Goal: Task Accomplishment & Management: Manage account settings

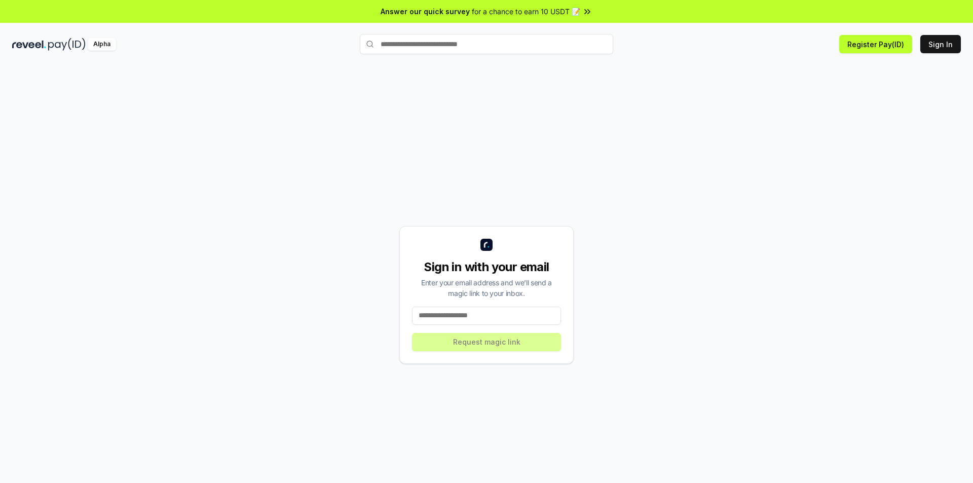
drag, startPoint x: 943, startPoint y: 43, endPoint x: 865, endPoint y: 113, distance: 104.8
click at [944, 42] on button "Sign In" at bounding box center [940, 44] width 41 height 18
click at [950, 45] on button "Sign In" at bounding box center [940, 44] width 41 height 18
click at [465, 316] on input at bounding box center [486, 316] width 149 height 18
type input "**********"
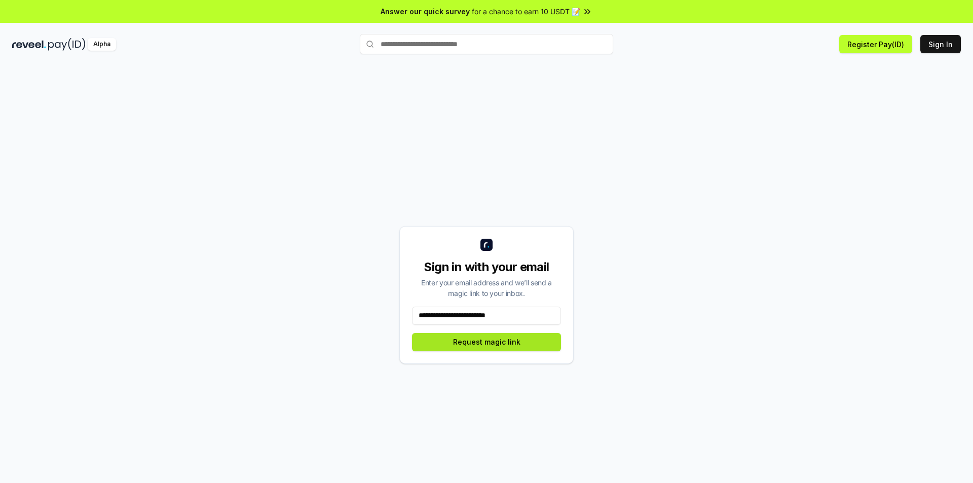
click at [495, 341] on button "Request magic link" at bounding box center [486, 342] width 149 height 18
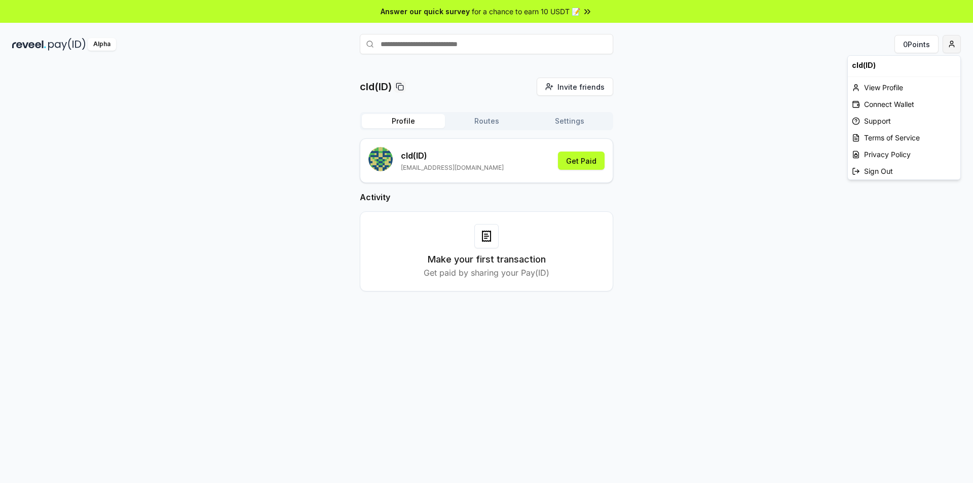
click at [956, 42] on html "Answer our quick survey for a chance to earn 10 USDT 📝 Alpha 0 Points cld(ID) I…" at bounding box center [486, 241] width 973 height 483
click at [897, 107] on div "Connect Wallet" at bounding box center [904, 104] width 113 height 17
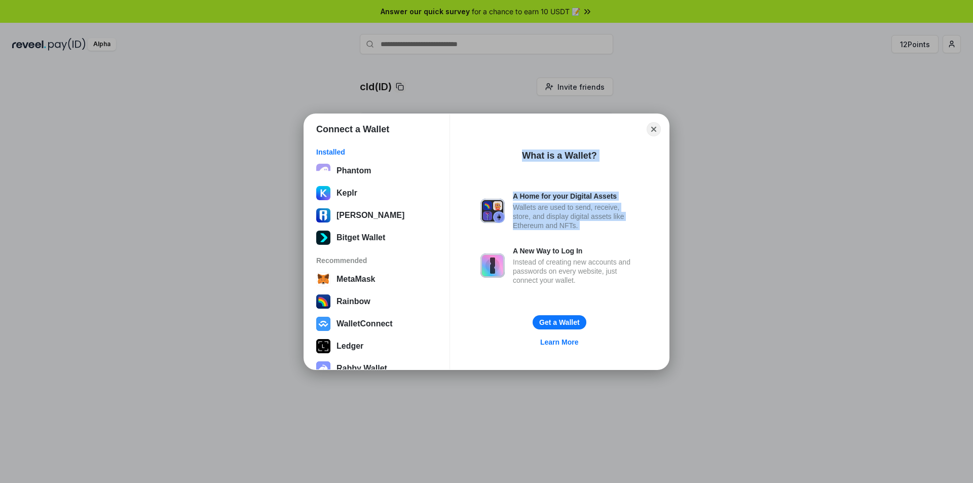
drag, startPoint x: 451, startPoint y: 234, endPoint x: 455, endPoint y: 313, distance: 79.6
click at [455, 313] on div "Connect a Wallet Installed Phantom Keplr Ronin Wallet Bitget Wallet Recommended…" at bounding box center [486, 241] width 365 height 255
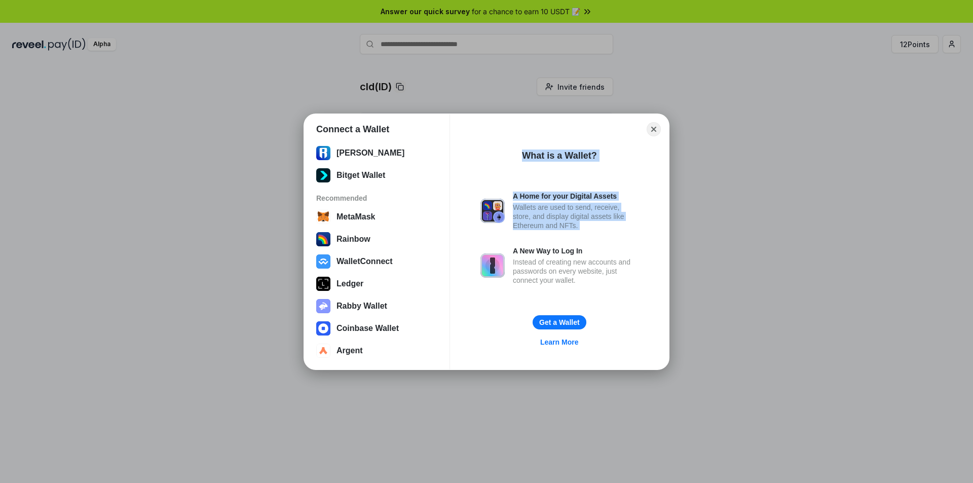
scroll to position [63, 0]
click at [654, 129] on button "Close" at bounding box center [654, 129] width 16 height 16
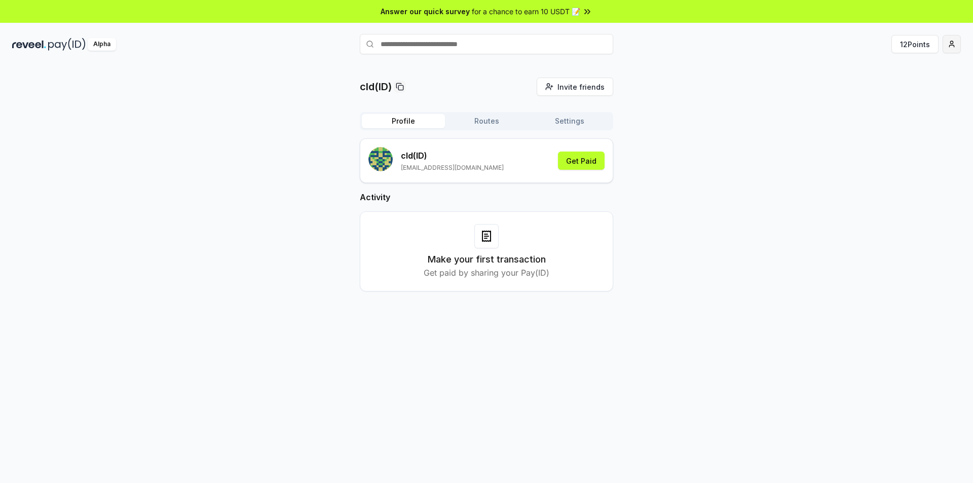
click at [954, 41] on html "Answer our quick survey for a chance to earn 10 USDT 📝 Alpha 12 Points cld(ID) …" at bounding box center [486, 241] width 973 height 483
click at [897, 87] on div "View Profile" at bounding box center [904, 87] width 113 height 17
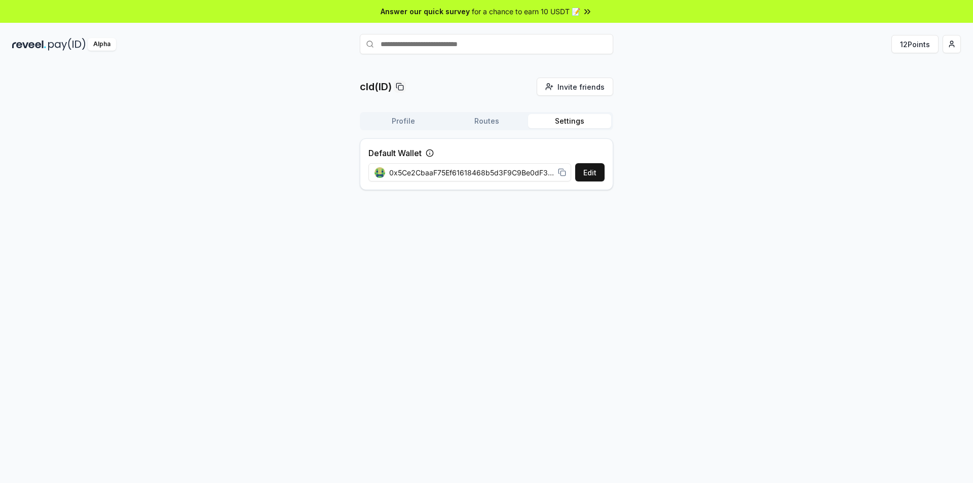
click at [578, 118] on button "Settings" at bounding box center [569, 121] width 83 height 14
click at [547, 170] on span "0x5Ce2CbaaF75Ef61618468b5d3F9C9Be0dF35Ad50" at bounding box center [471, 172] width 165 height 11
click at [531, 171] on span "0x5Ce2CbaaF75Ef61618468b5d3F9C9Be0dF35Ad50" at bounding box center [471, 172] width 165 height 11
click at [531, 170] on span "0x5Ce2CbaaF75Ef61618468b5d3F9C9Be0dF35Ad50" at bounding box center [471, 172] width 165 height 11
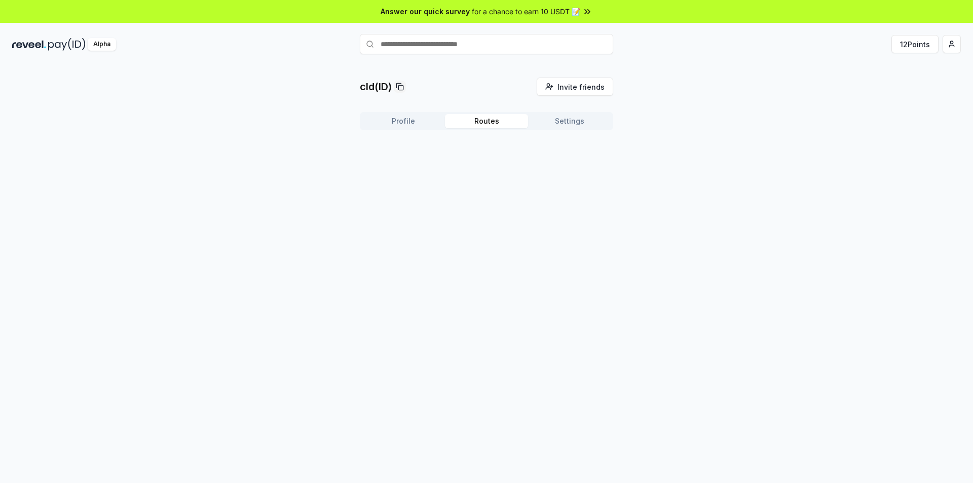
click at [488, 120] on button "Routes" at bounding box center [486, 121] width 83 height 14
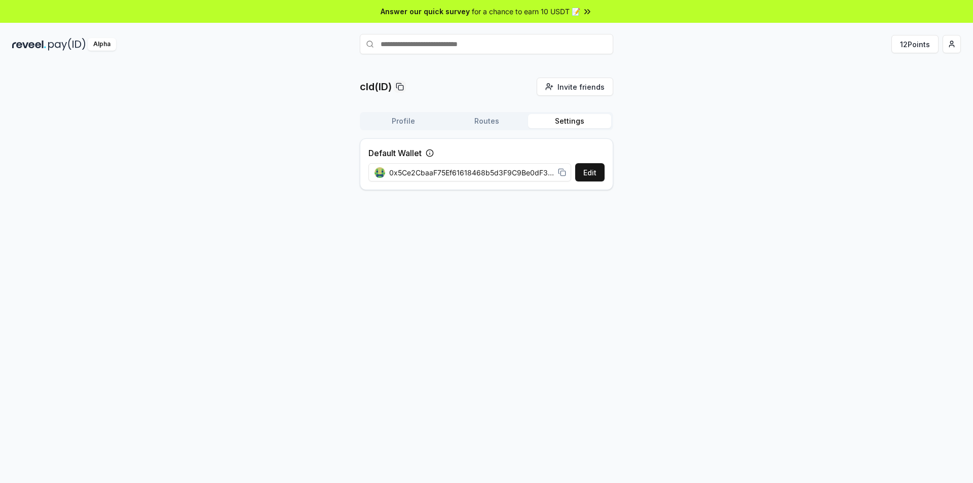
click at [570, 126] on button "Settings" at bounding box center [569, 121] width 83 height 14
click at [543, 172] on span "0x5Ce2CbaaF75Ef61618468b5d3F9C9Be0dF35Ad50" at bounding box center [471, 172] width 165 height 11
click at [589, 169] on button "Edit" at bounding box center [589, 172] width 29 height 18
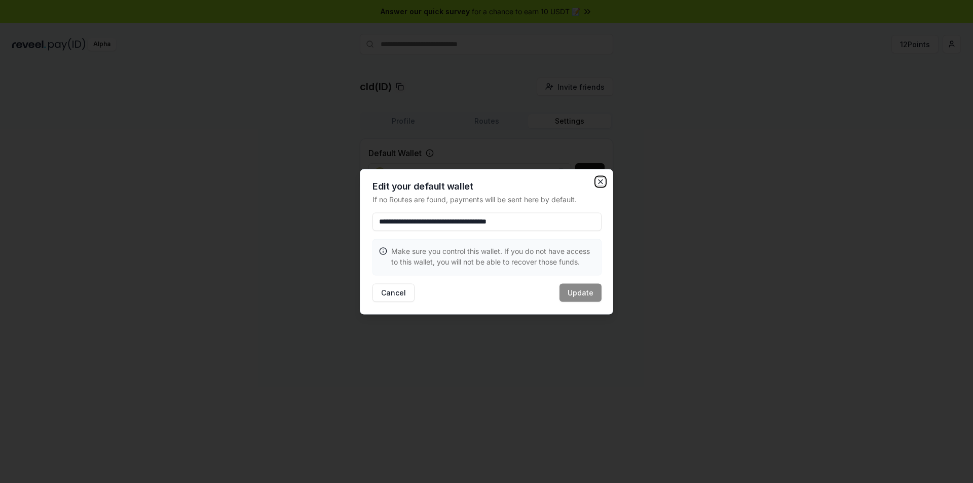
click at [603, 178] on icon "button" at bounding box center [601, 181] width 8 height 8
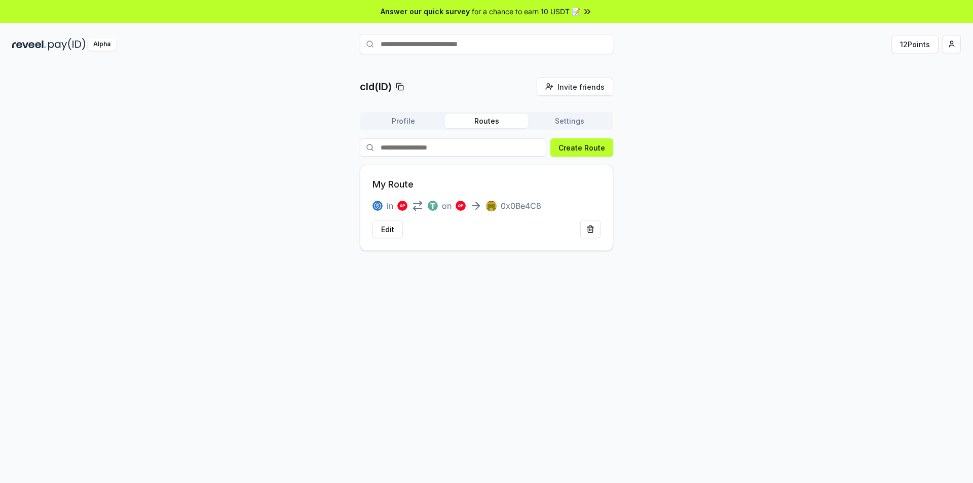
click at [496, 119] on button "Routes" at bounding box center [486, 121] width 83 height 14
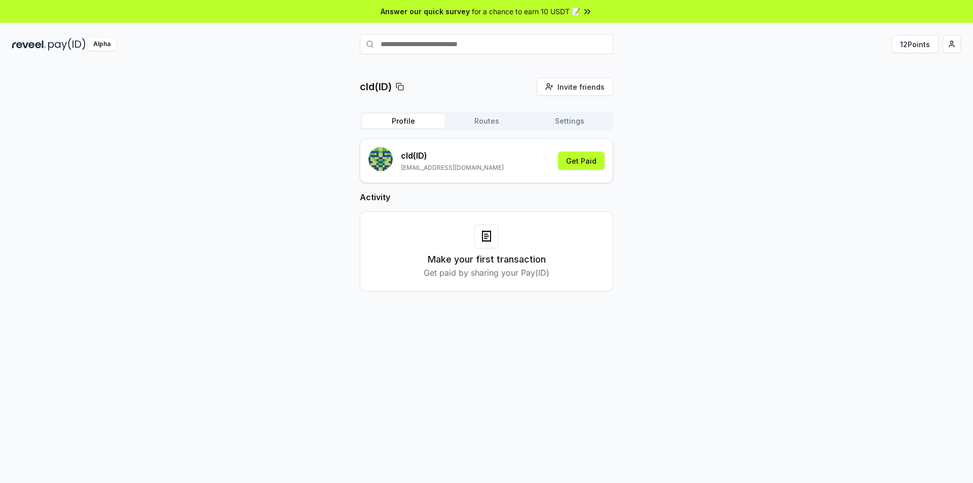
click at [399, 125] on button "Profile" at bounding box center [403, 121] width 83 height 14
drag, startPoint x: 942, startPoint y: 41, endPoint x: 973, endPoint y: 46, distance: 30.9
click at [944, 41] on div "12 Points" at bounding box center [803, 44] width 316 height 18
click at [948, 46] on html "Answer our quick survey for a chance to earn 10 USDT 📝 Alpha 12 Points cld(ID) …" at bounding box center [486, 241] width 973 height 483
click at [887, 108] on div "Connect Wallet" at bounding box center [904, 104] width 113 height 17
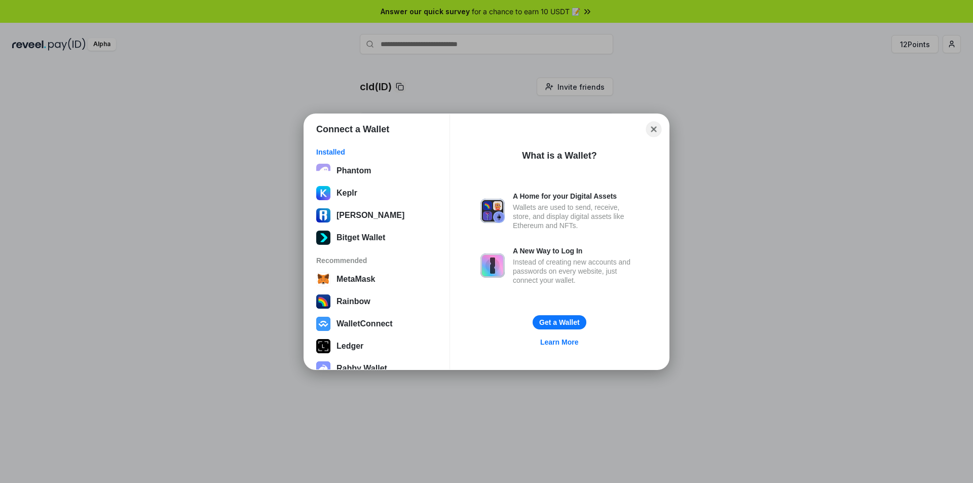
click at [652, 128] on button "Close" at bounding box center [654, 129] width 16 height 16
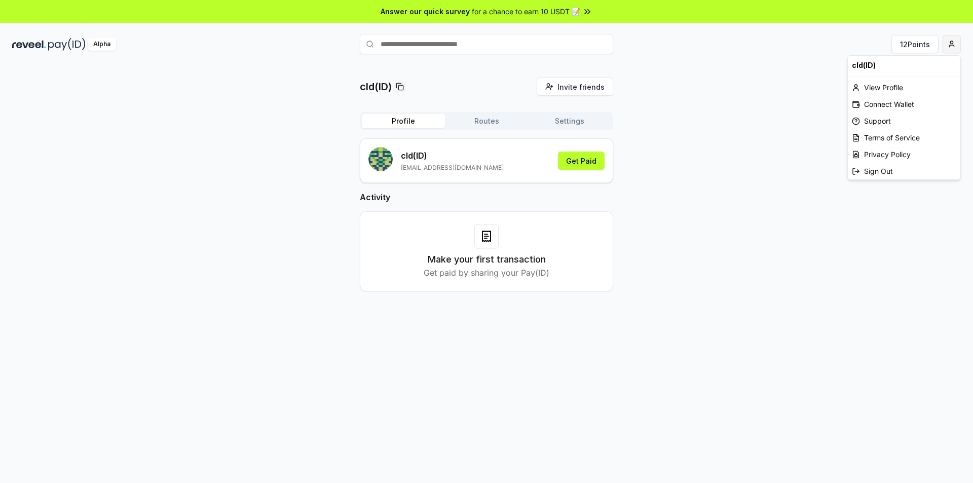
click at [960, 45] on html "Answer our quick survey for a chance to earn 10 USDT 📝 Alpha 12 Points cld(ID) …" at bounding box center [486, 241] width 973 height 483
click at [895, 103] on div "Connect Wallet" at bounding box center [904, 104] width 113 height 17
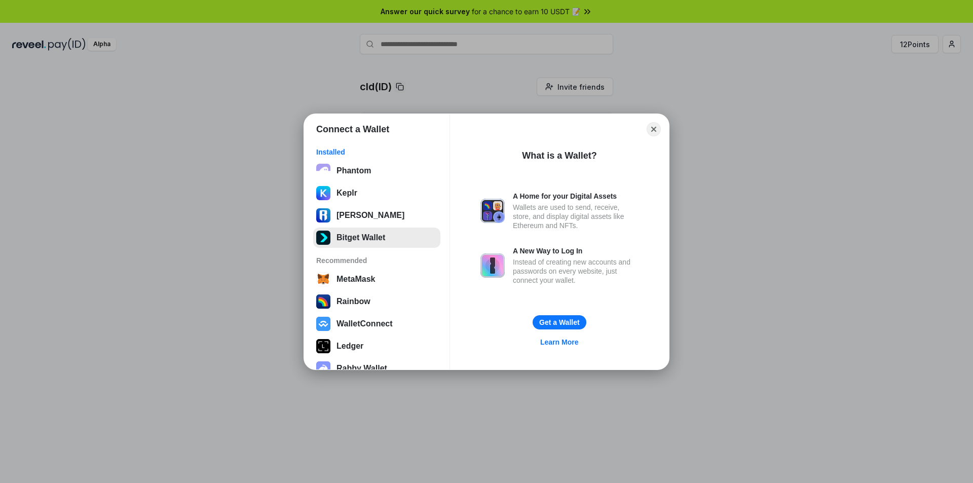
scroll to position [51, 0]
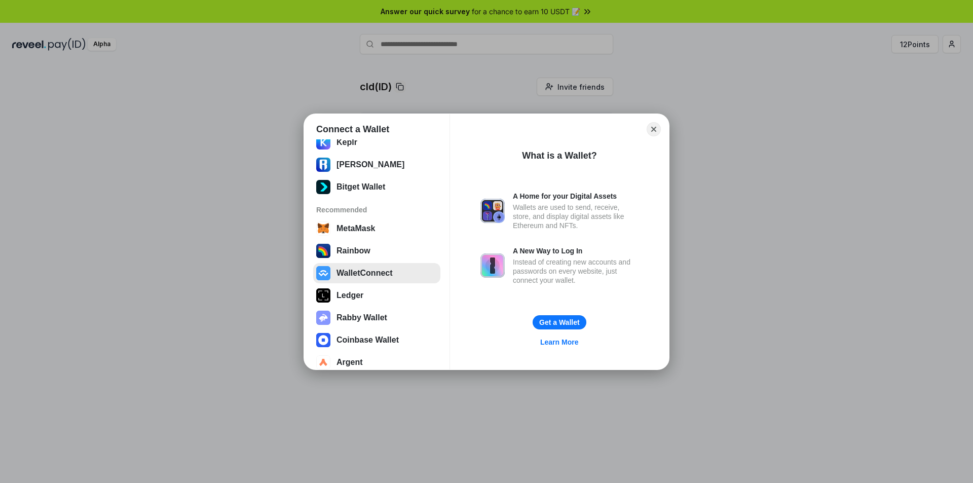
click at [376, 273] on button "WalletConnect" at bounding box center [376, 273] width 127 height 20
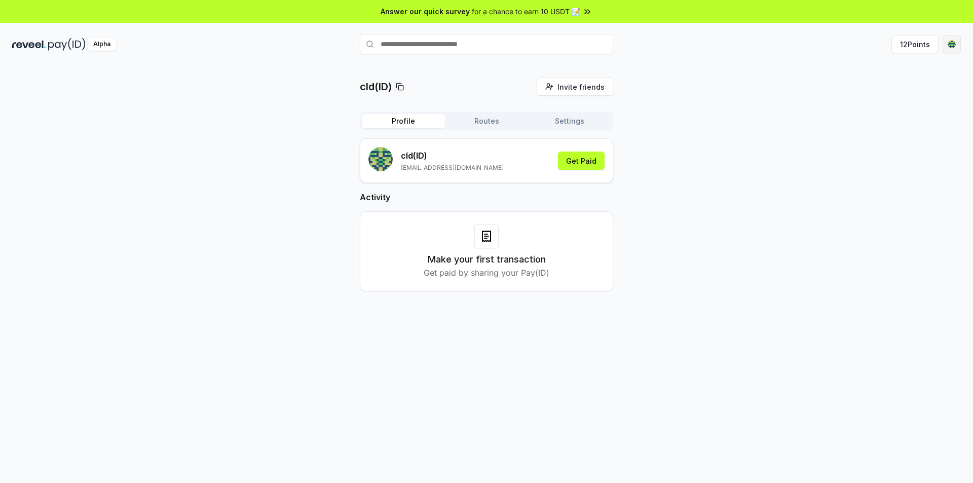
click at [952, 41] on html "Answer our quick survey for a chance to earn 10 USDT 📝 Alpha 12 Points cld(ID) …" at bounding box center [486, 241] width 973 height 483
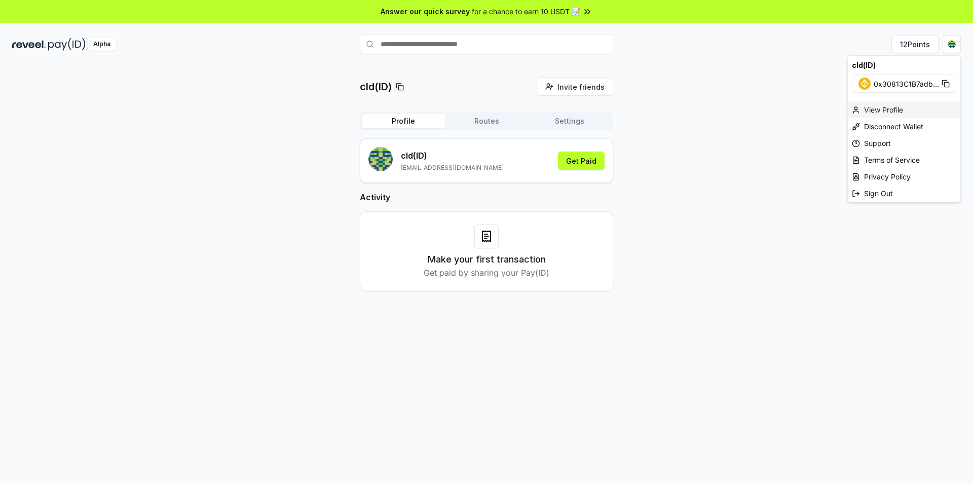
click at [892, 111] on div "View Profile" at bounding box center [904, 109] width 113 height 17
click at [956, 44] on html "Answer our quick survey for a chance to earn 10 USDT 📝 Alpha 12 Points cld(ID) …" at bounding box center [486, 241] width 973 height 483
click at [565, 121] on html "Answer our quick survey for a chance to earn 10 USDT 📝 Alpha 12 Points cld(ID) …" at bounding box center [486, 241] width 973 height 483
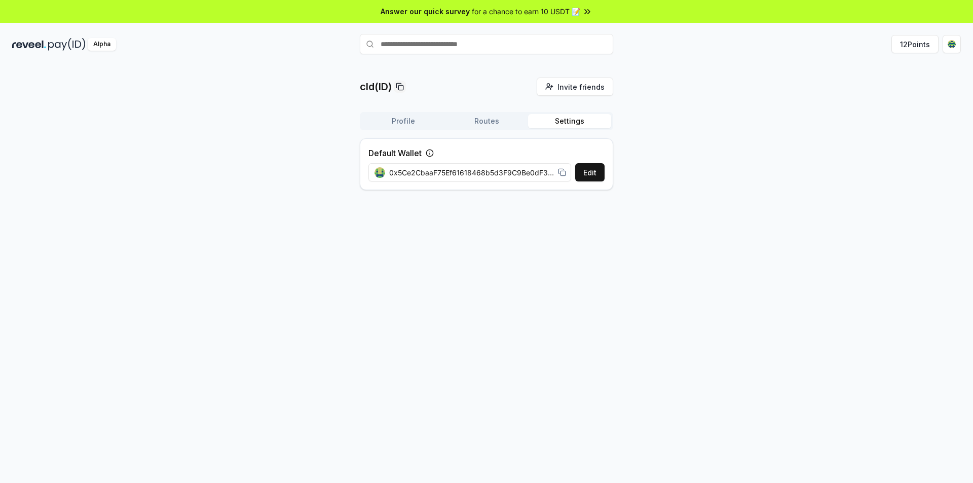
click at [565, 120] on button "Settings" at bounding box center [569, 121] width 83 height 14
click at [529, 172] on span "0x5Ce2CbaaF75Ef61618468b5d3F9C9Be0dF35Ad50" at bounding box center [471, 172] width 165 height 11
click at [597, 172] on button "Edit" at bounding box center [589, 172] width 29 height 18
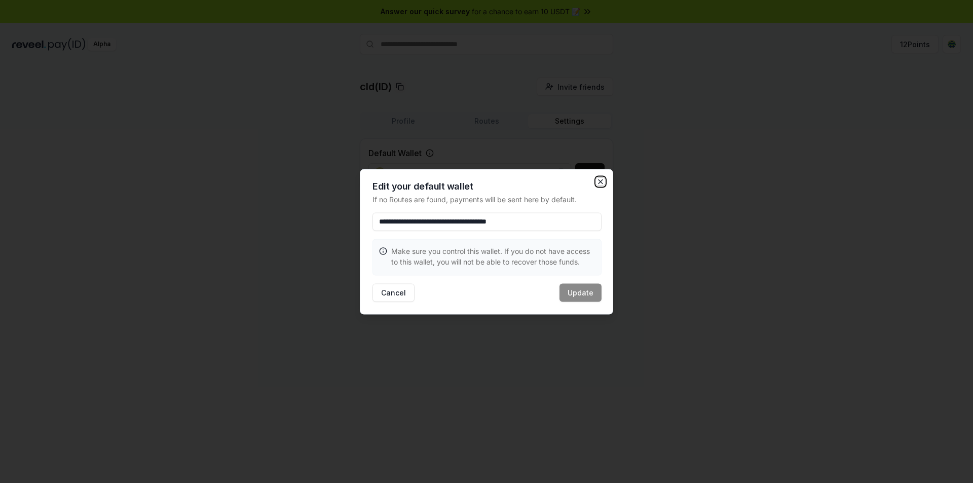
click at [597, 179] on icon "button" at bounding box center [601, 181] width 8 height 8
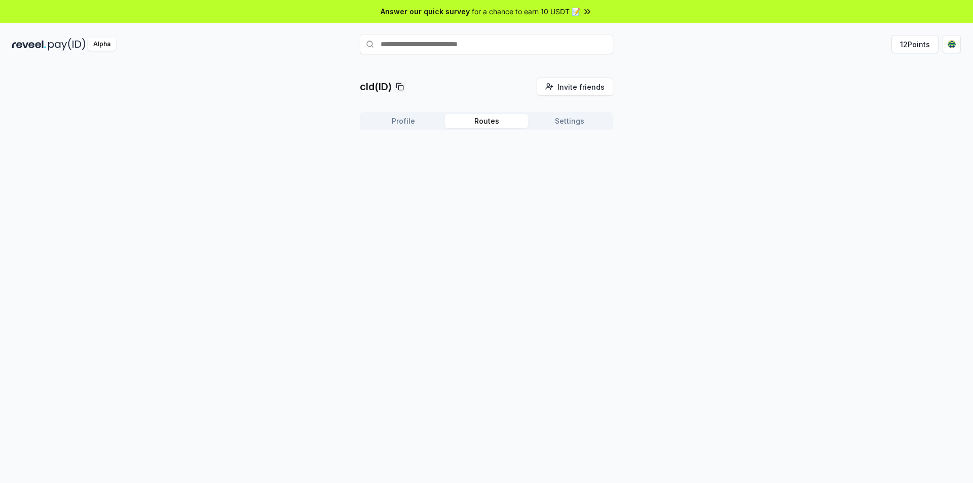
click at [501, 120] on button "Routes" at bounding box center [486, 121] width 83 height 14
click at [389, 228] on button "Edit" at bounding box center [388, 229] width 30 height 18
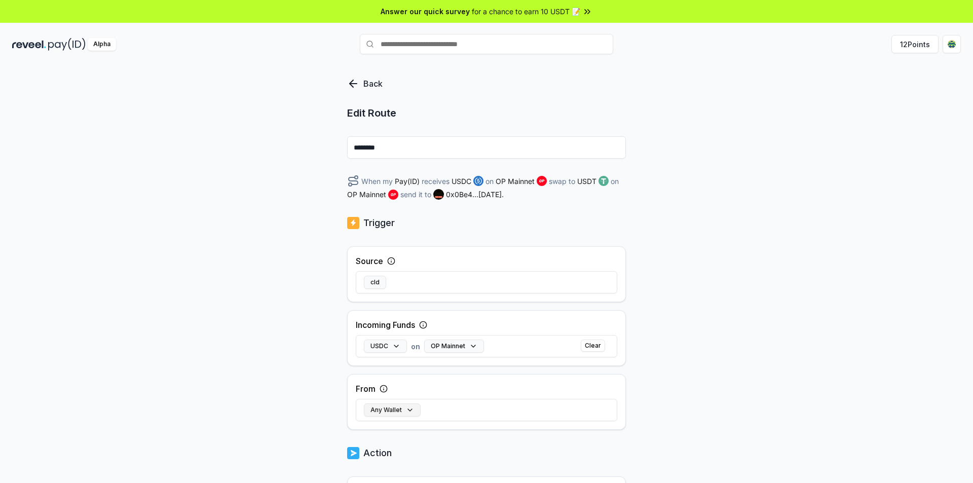
click at [397, 412] on button "Any Wallet" at bounding box center [392, 409] width 57 height 13
click at [592, 346] on button "Clear" at bounding box center [593, 346] width 24 height 12
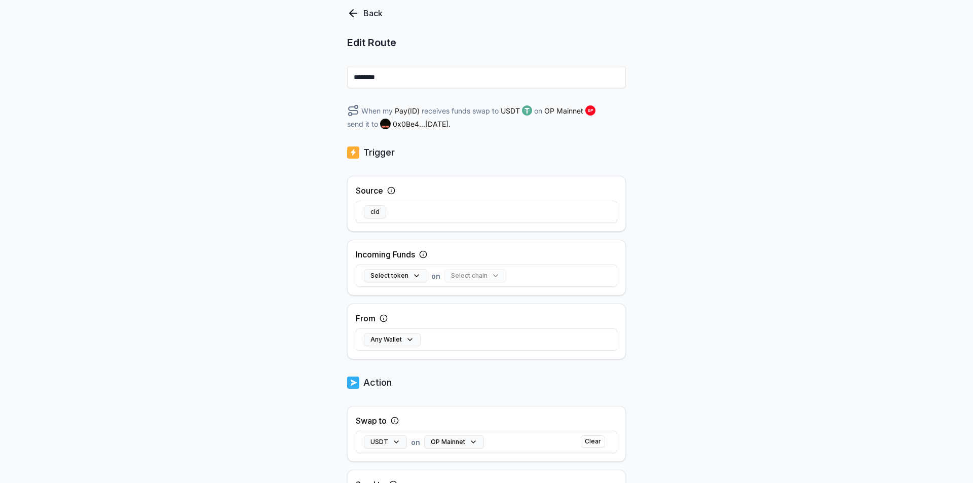
scroll to position [183, 0]
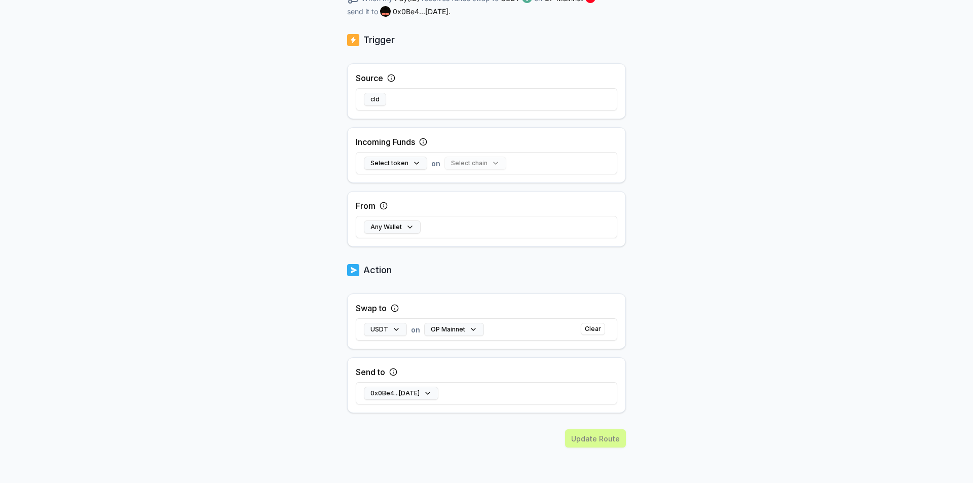
drag, startPoint x: 840, startPoint y: 230, endPoint x: 675, endPoint y: 330, distance: 193.0
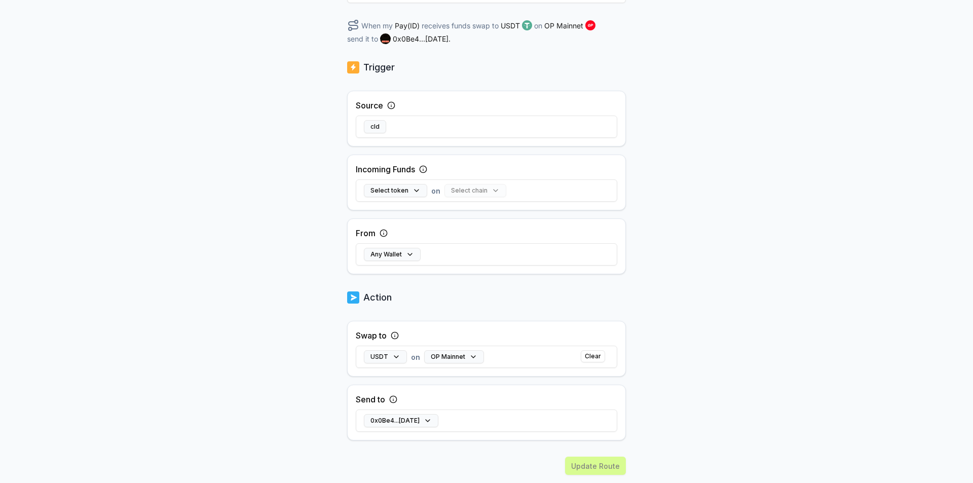
scroll to position [132, 0]
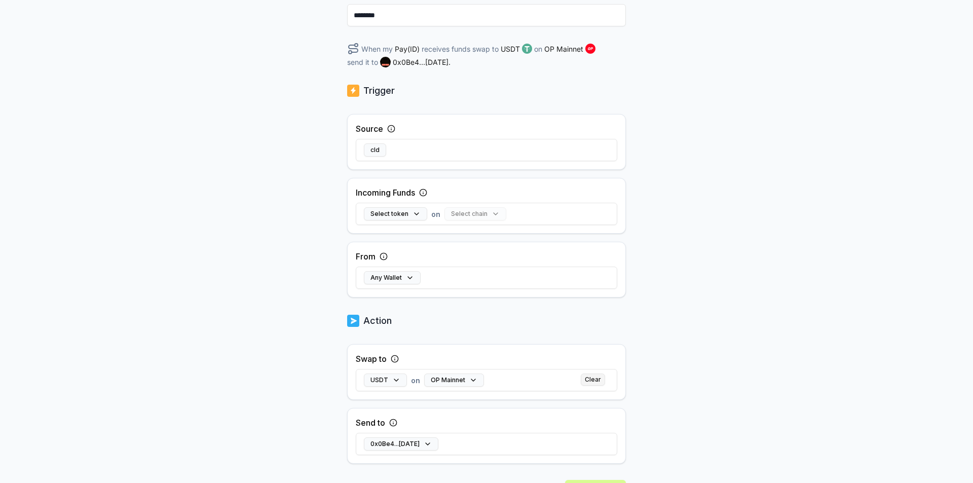
click at [595, 379] on button "Clear" at bounding box center [593, 380] width 24 height 12
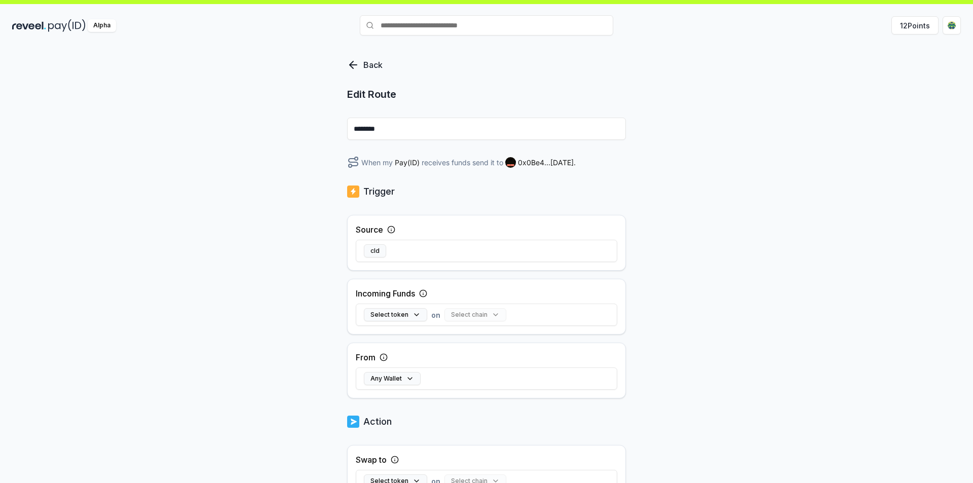
scroll to position [0, 0]
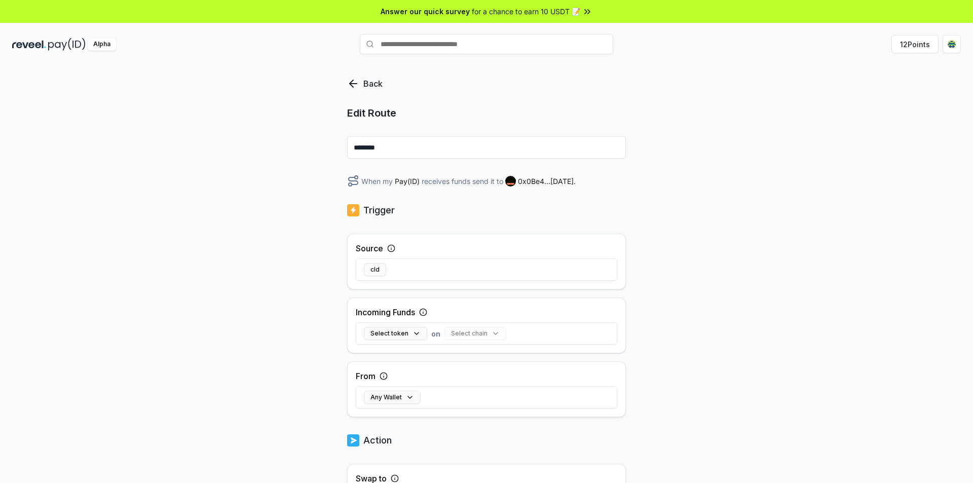
drag, startPoint x: 719, startPoint y: 222, endPoint x: 722, endPoint y: 175, distance: 47.2
click at [381, 148] on input "********" at bounding box center [486, 147] width 279 height 22
click at [536, 181] on span "0x0Be4...cE75 ." at bounding box center [547, 181] width 58 height 11
click at [375, 269] on button "cld" at bounding box center [375, 269] width 22 height 13
click at [533, 180] on span "0x0Be4...cE75 ." at bounding box center [547, 181] width 58 height 11
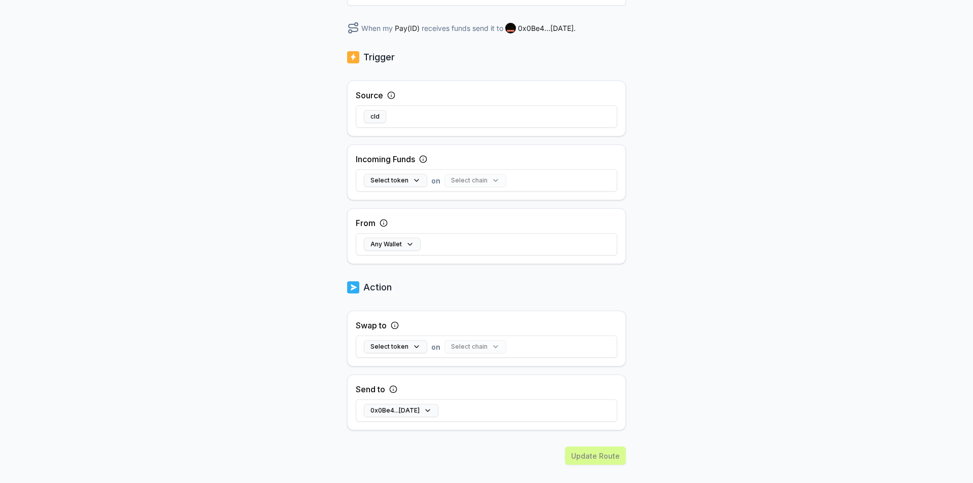
scroll to position [170, 0]
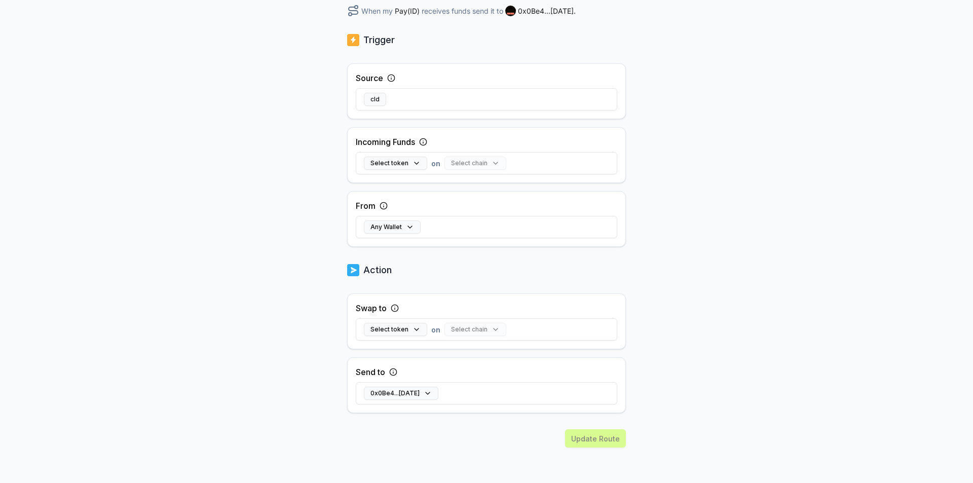
drag, startPoint x: 504, startPoint y: 293, endPoint x: 502, endPoint y: 326, distance: 32.5
click at [402, 392] on button "0x0Be4...cE75" at bounding box center [401, 393] width 75 height 13
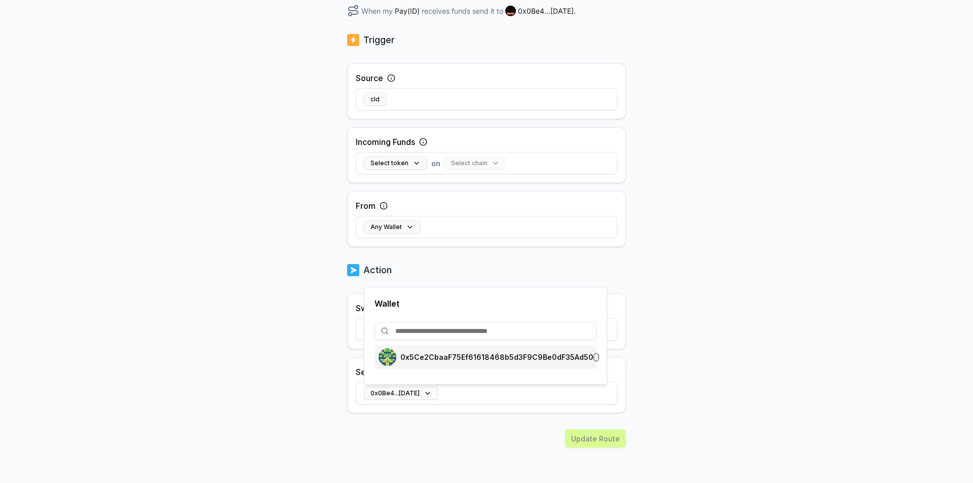
click at [494, 358] on p "0x5Ce2CbaaF75Ef61618468b5d3F9C9Be0dF35Ad50" at bounding box center [496, 357] width 193 height 8
click at [406, 418] on div "Back Edit Route ******** When my Pay(ID) receives funds send it to 0x5Ce2...Ad5…" at bounding box center [486, 195] width 279 height 576
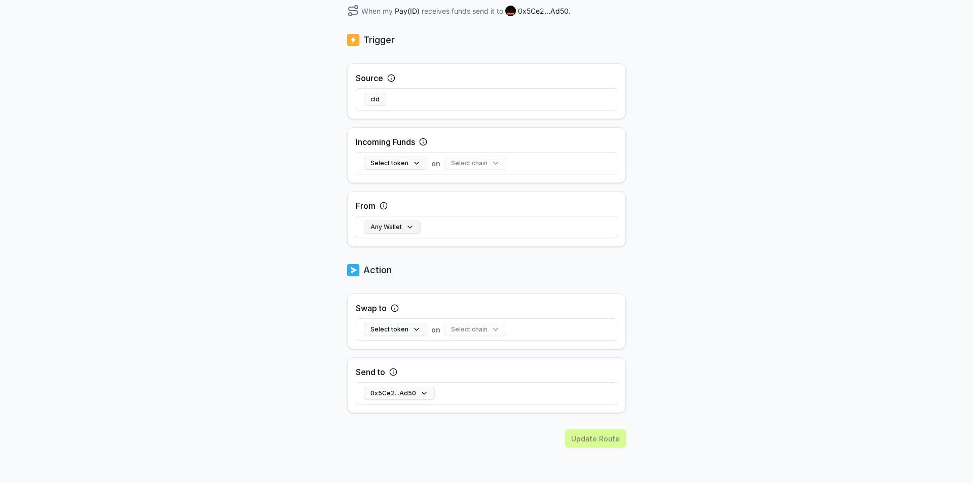
click at [400, 226] on button "Any Wallet" at bounding box center [392, 226] width 57 height 13
click at [743, 257] on div "Back Edit Route ******** When my Pay(ID) receives funds send it to 0x5Ce2...Ad5…" at bounding box center [486, 114] width 973 height 455
click at [595, 438] on div "Update Route" at bounding box center [486, 456] width 279 height 54
click at [391, 164] on button "Select token" at bounding box center [395, 163] width 63 height 13
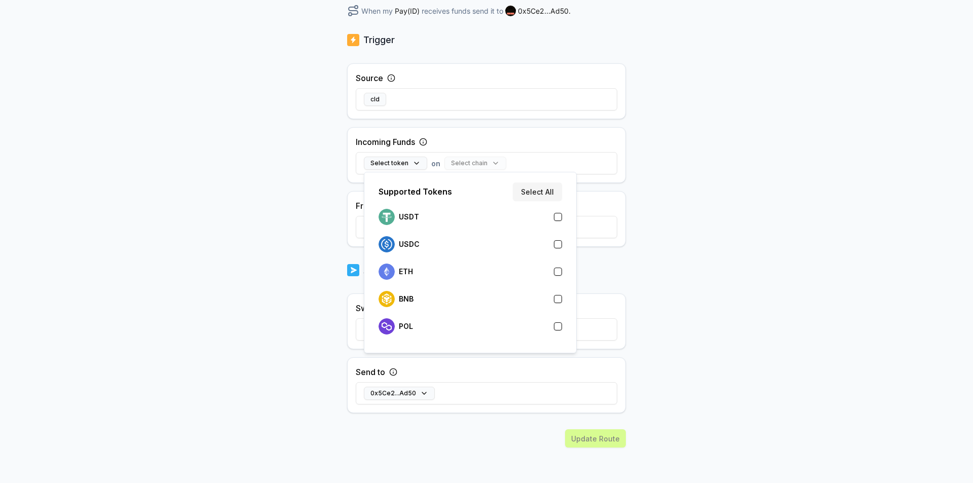
click at [558, 243] on button "button" at bounding box center [558, 244] width 8 height 8
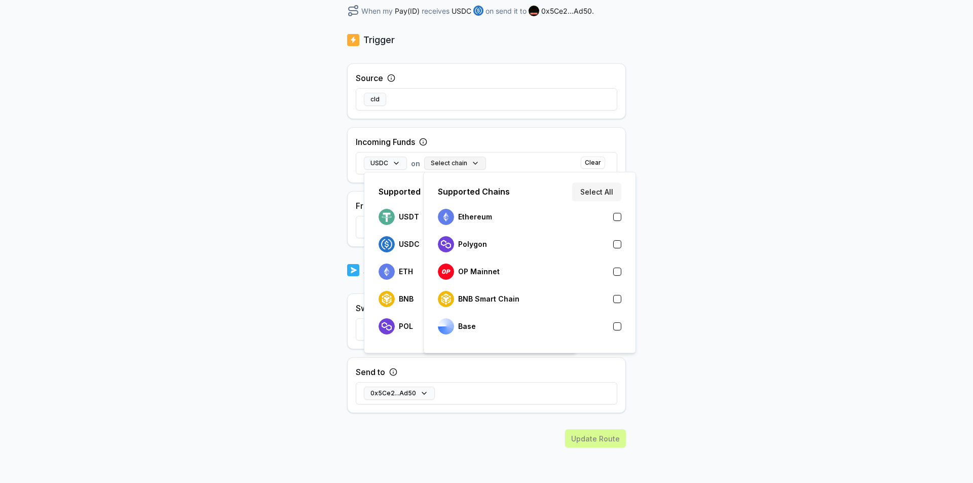
click at [470, 161] on button "Select chain" at bounding box center [455, 163] width 62 height 13
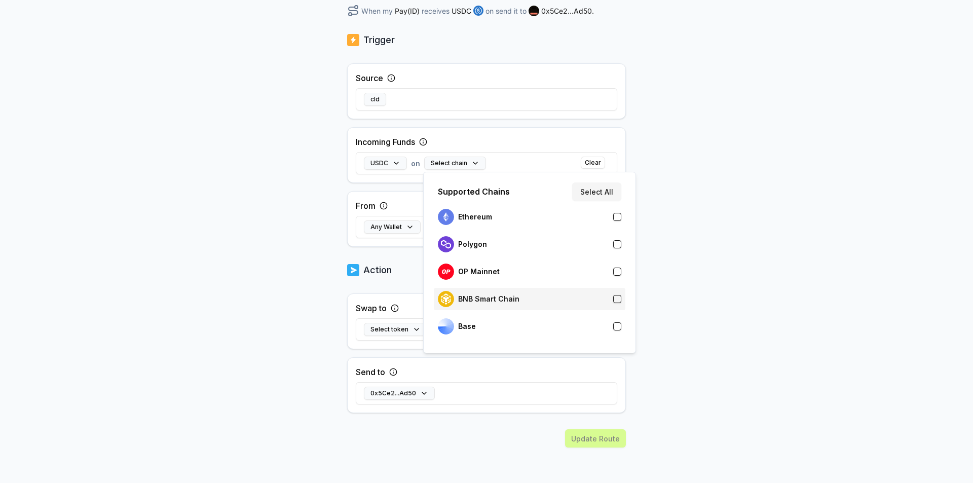
click at [616, 304] on div "BNB Smart Chain" at bounding box center [529, 299] width 183 height 16
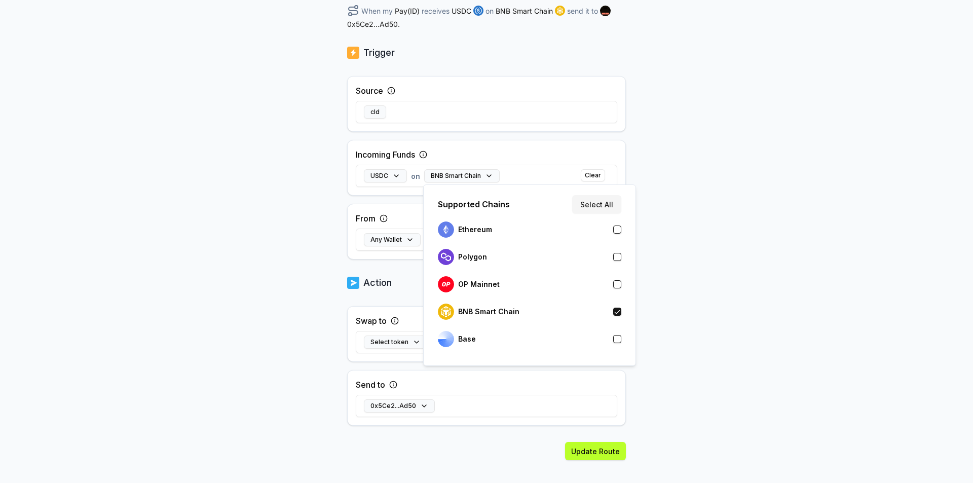
click at [699, 274] on div "Back Edit Route ******** When my Pay(ID) receives USDC on BNB Smart Chain send …" at bounding box center [486, 114] width 973 height 455
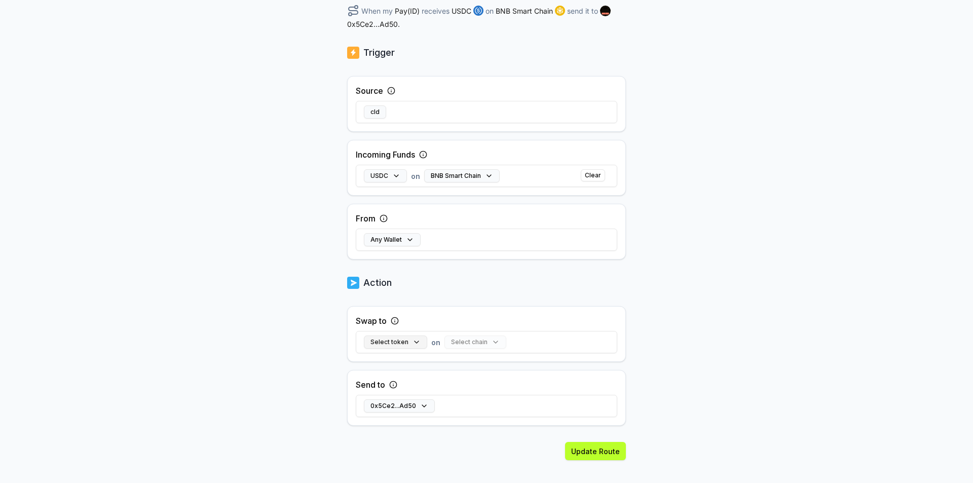
click at [403, 341] on button "Select token" at bounding box center [395, 342] width 63 height 13
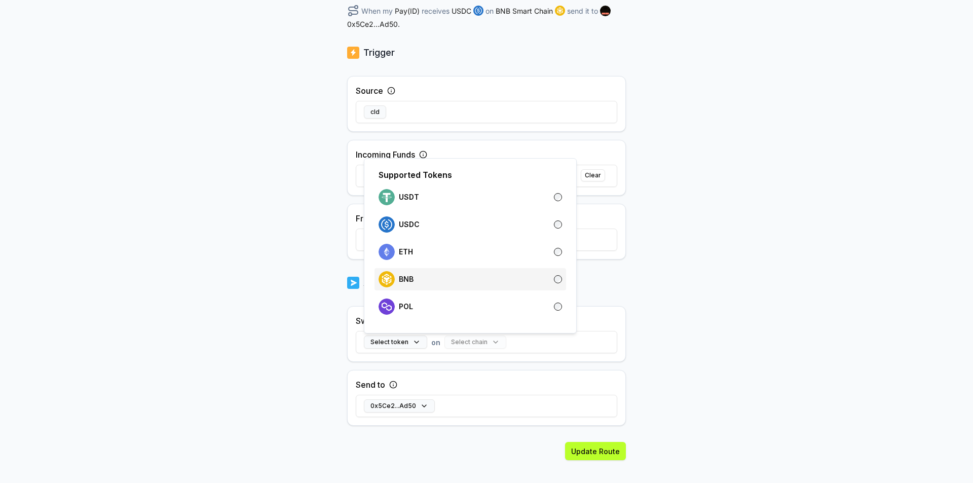
click at [547, 277] on div "BNB" at bounding box center [470, 279] width 183 height 16
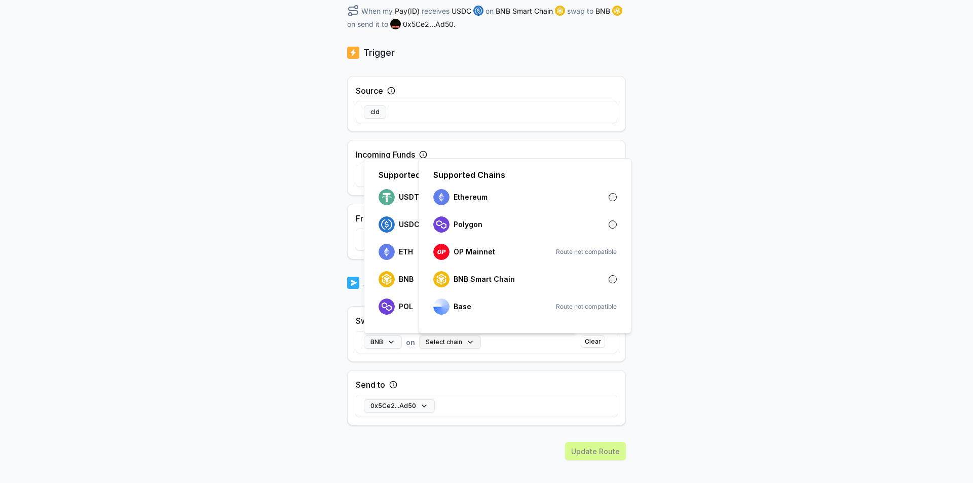
click at [464, 342] on button "Select chain" at bounding box center [450, 342] width 62 height 13
click at [379, 344] on button "BNB" at bounding box center [383, 342] width 38 height 13
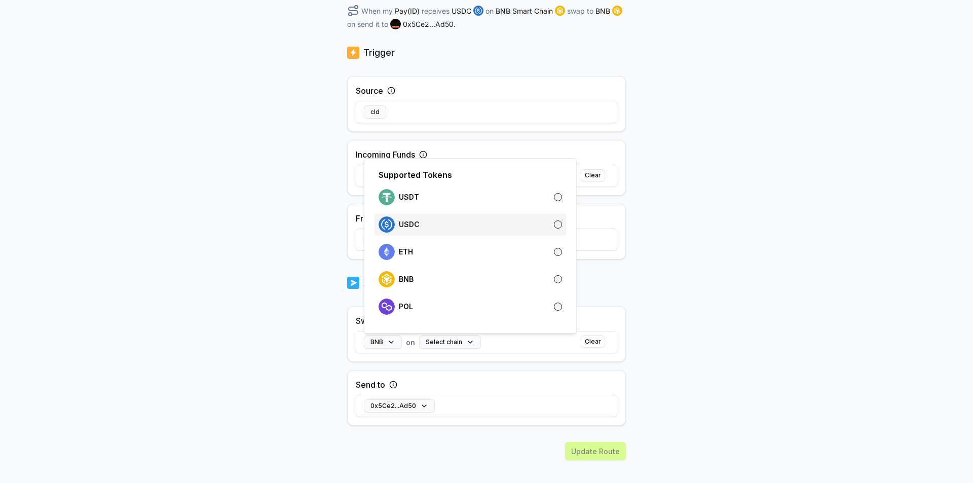
click at [414, 225] on p "USDC" at bounding box center [409, 224] width 21 height 8
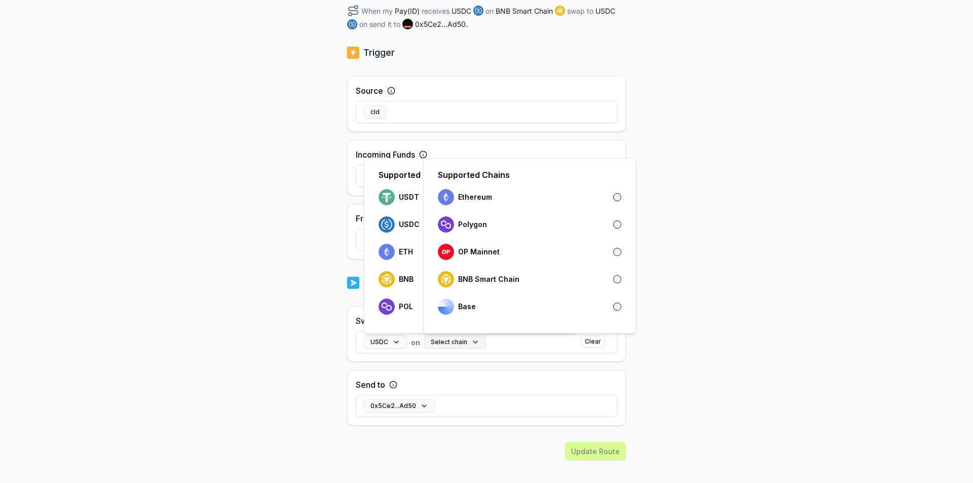
click at [456, 345] on button "Select chain" at bounding box center [455, 342] width 62 height 13
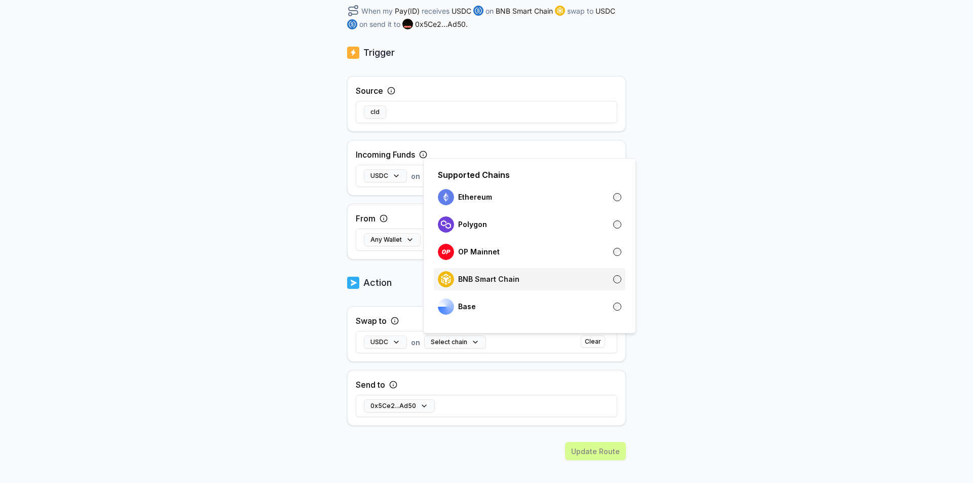
click at [474, 279] on p "BNB Smart Chain" at bounding box center [488, 279] width 61 height 8
click at [710, 354] on body "Answer our quick survey for a chance to earn 10 USDT 📝 Alpha 12 Points Back Edi…" at bounding box center [486, 241] width 973 height 483
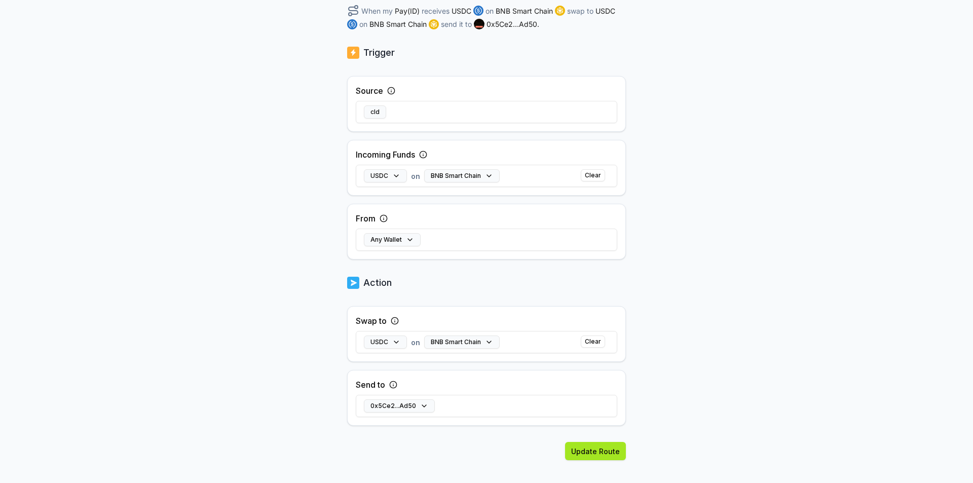
click at [593, 452] on button "Update Route" at bounding box center [595, 451] width 61 height 18
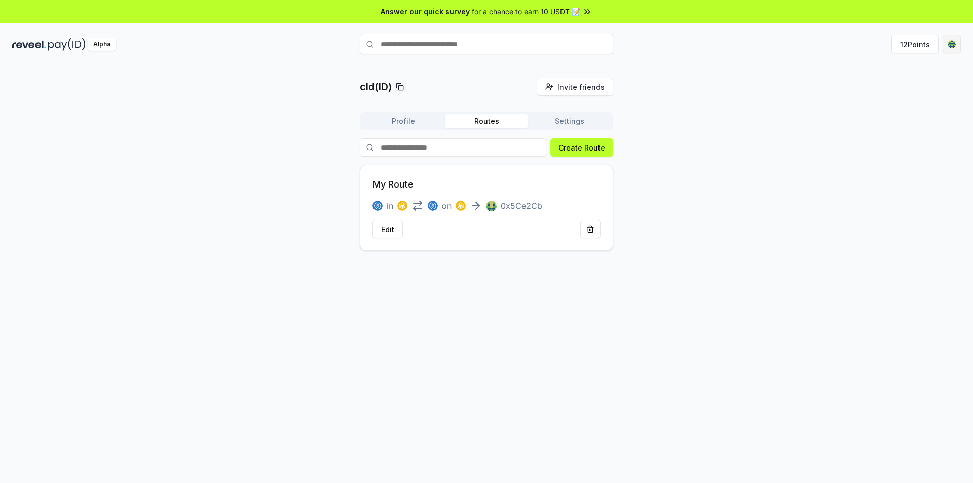
click at [950, 44] on html "Answer our quick survey for a chance to earn 10 USDT 📝 Alpha 12 Points cld(ID) …" at bounding box center [486, 241] width 973 height 483
click at [914, 84] on span "0x30813C1B7adb ..." at bounding box center [906, 84] width 65 height 11
click at [395, 120] on html "Answer our quick survey for a chance to earn 10 USDT 📝 Alpha 12 Points cld(ID) …" at bounding box center [486, 241] width 973 height 483
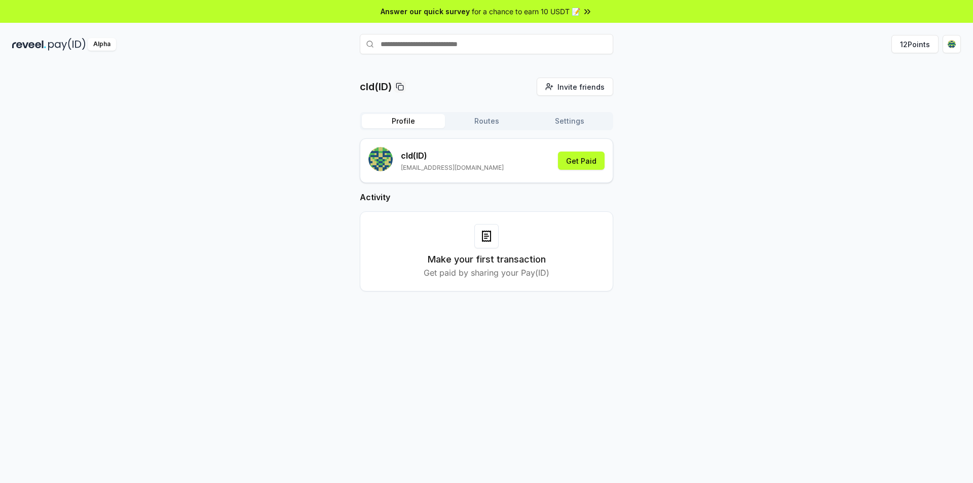
click at [402, 122] on button "Profile" at bounding box center [403, 121] width 83 height 14
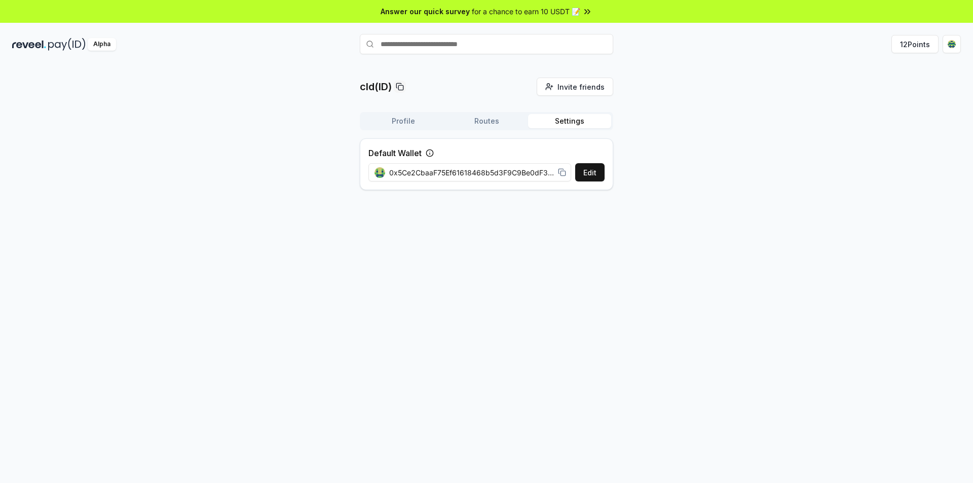
click at [574, 122] on button "Settings" at bounding box center [569, 121] width 83 height 14
click at [502, 176] on span "0x5Ce2CbaaF75Ef61618468b5d3F9C9Be0dF35Ad50" at bounding box center [471, 172] width 165 height 11
click at [561, 169] on icon at bounding box center [561, 171] width 5 height 5
click at [491, 121] on button "Routes" at bounding box center [486, 121] width 83 height 14
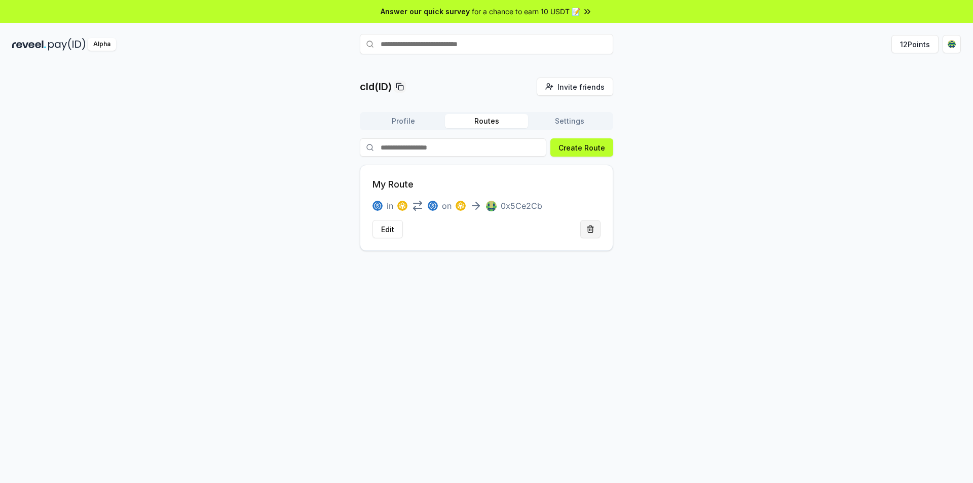
click at [586, 229] on button at bounding box center [590, 229] width 20 height 18
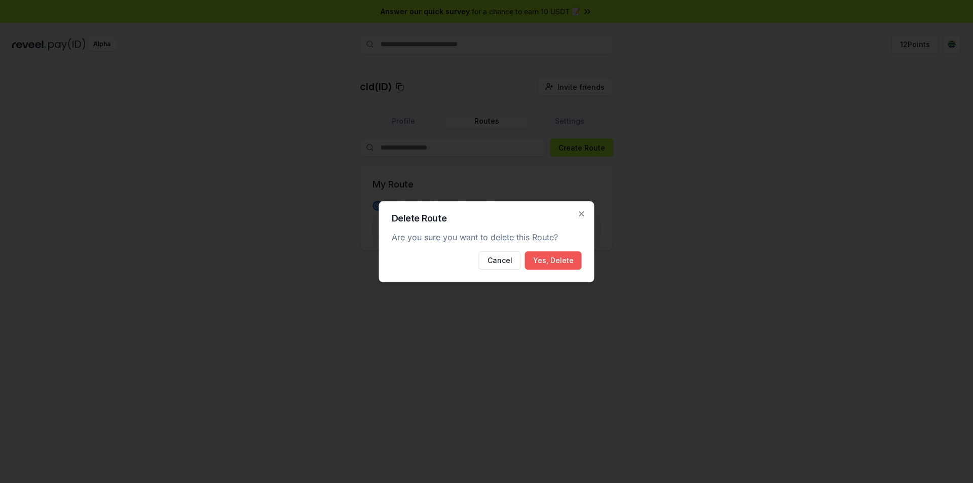
click at [548, 256] on button "Yes, Delete" at bounding box center [553, 260] width 57 height 18
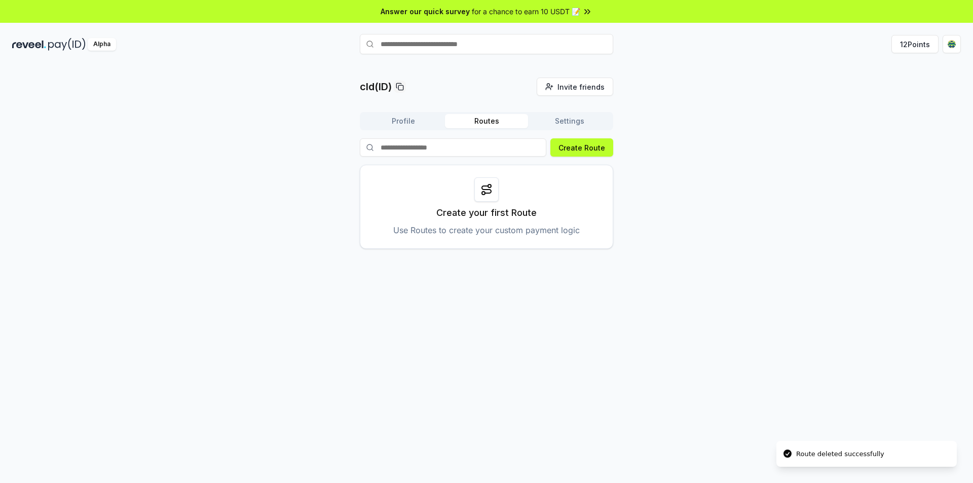
click at [397, 122] on button "Profile" at bounding box center [403, 121] width 83 height 14
